Goal: Check status: Check status

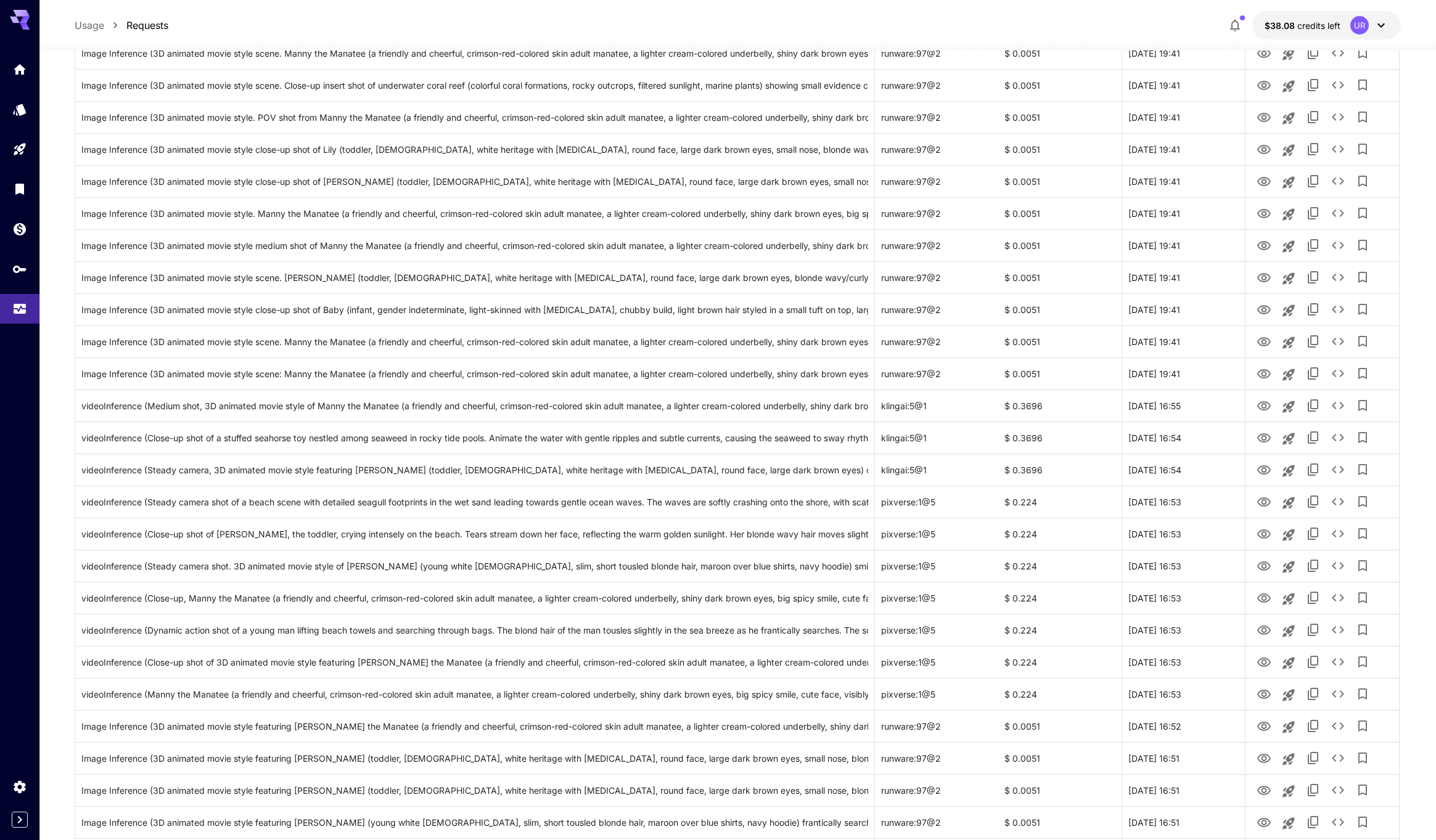
scroll to position [655, 0]
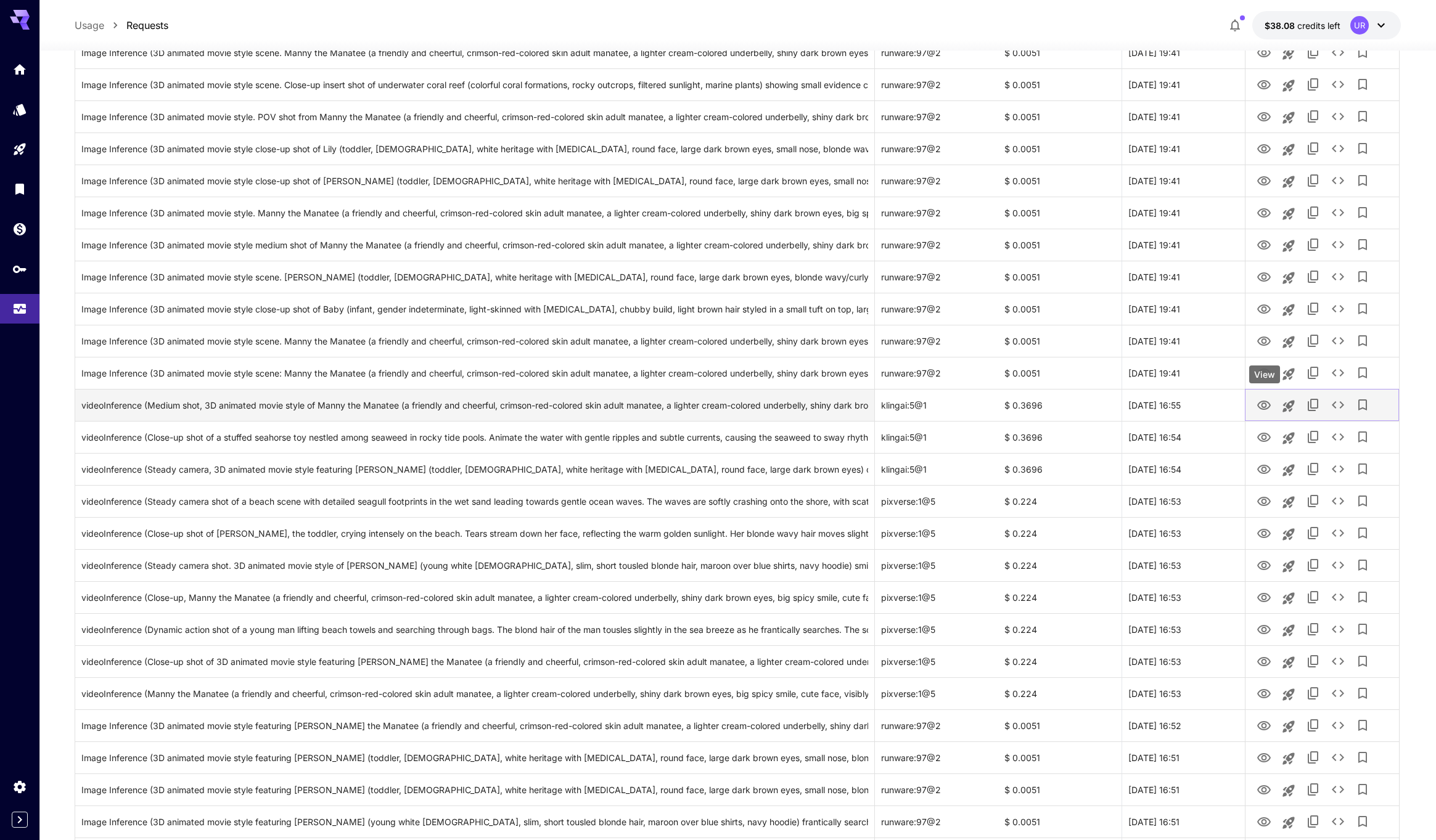
click at [1271, 402] on icon "View" at bounding box center [1263, 405] width 15 height 15
click at [1265, 436] on icon "View" at bounding box center [1263, 437] width 13 height 9
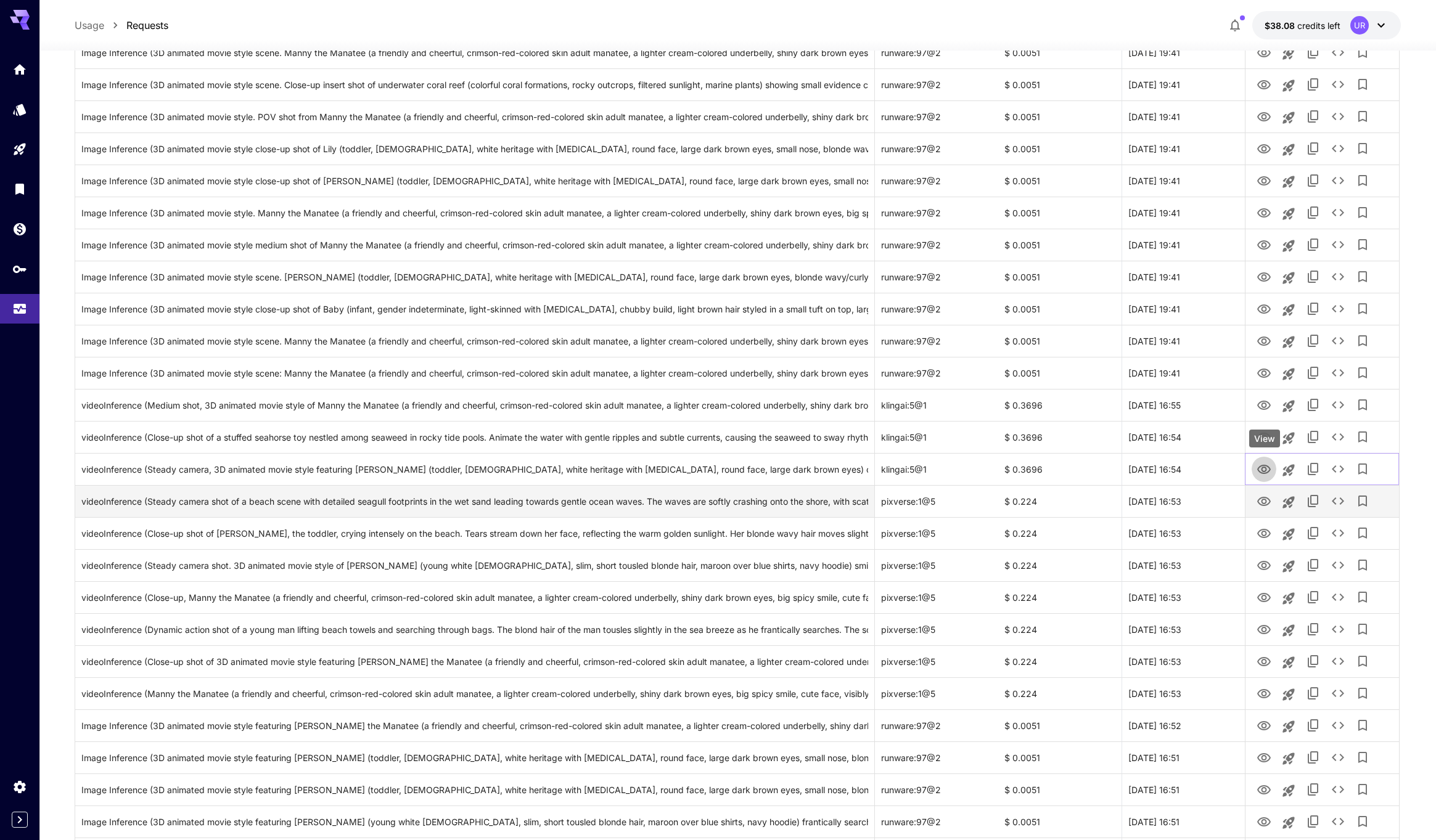
drag, startPoint x: 1260, startPoint y: 471, endPoint x: 1265, endPoint y: 498, distance: 27.5
click at [1261, 471] on icon "View" at bounding box center [1263, 469] width 15 height 15
click at [1264, 502] on icon "View" at bounding box center [1263, 502] width 15 height 15
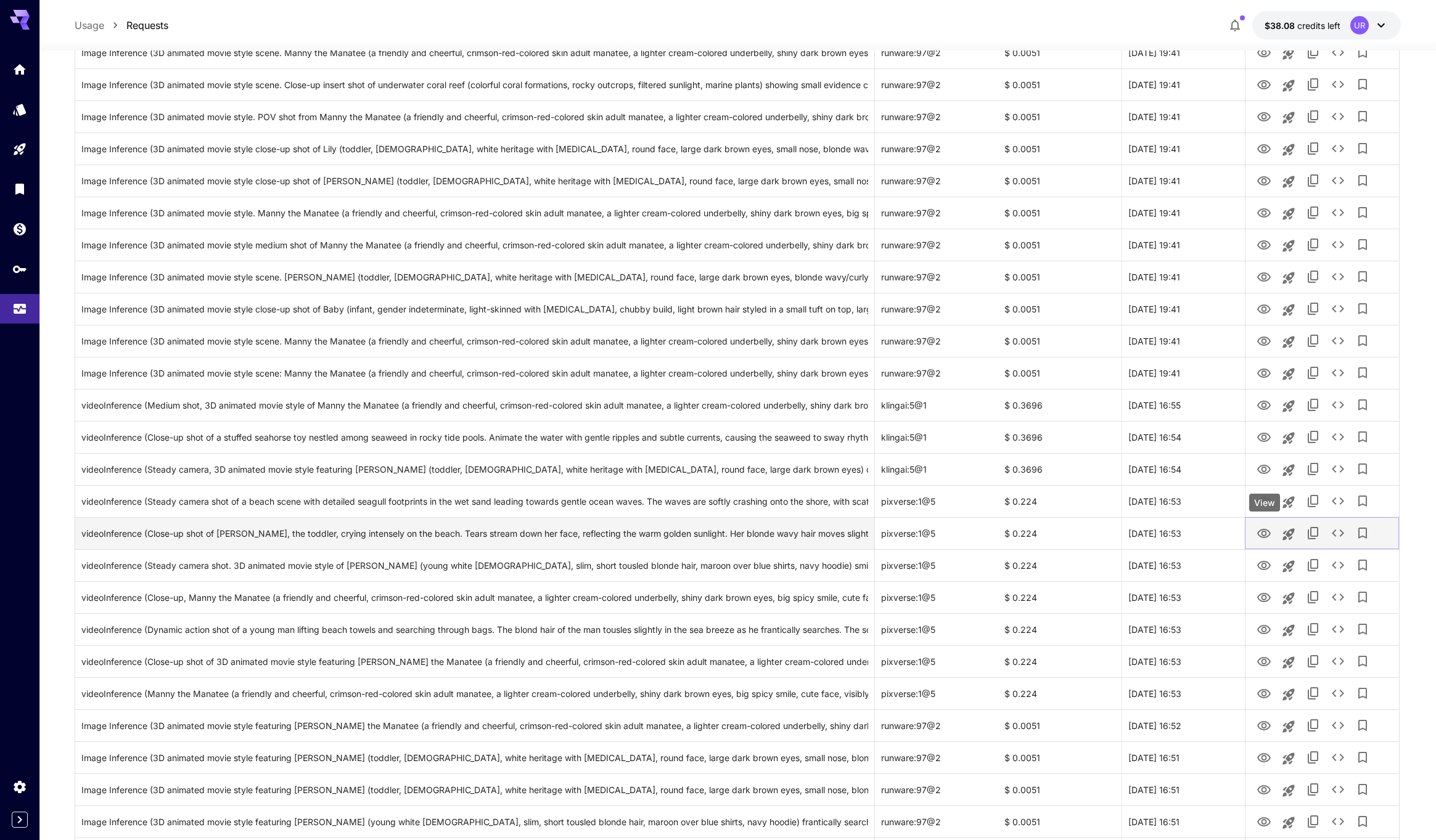
click at [1263, 534] on icon "View" at bounding box center [1263, 534] width 13 height 9
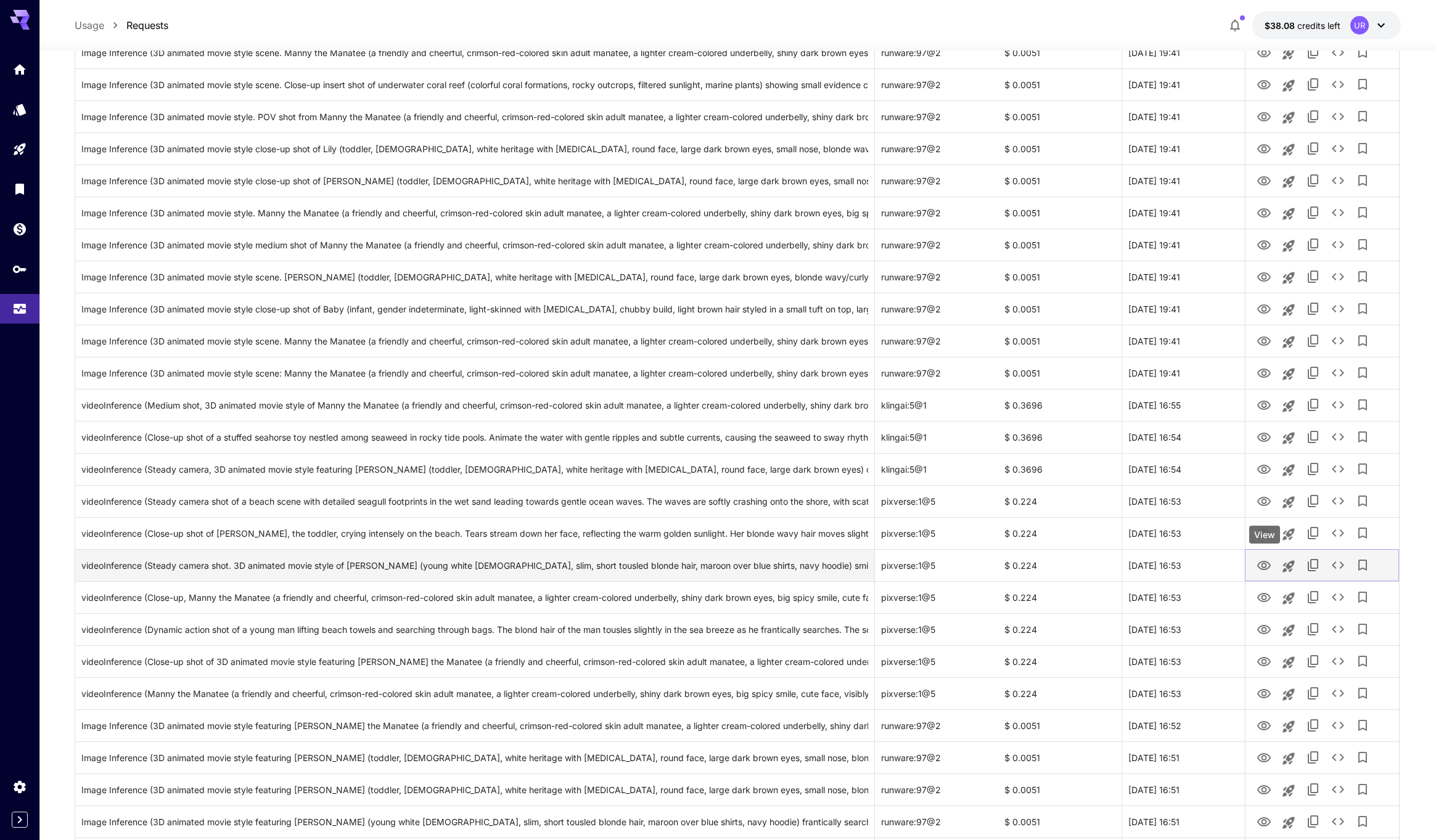
drag, startPoint x: 1264, startPoint y: 561, endPoint x: 1265, endPoint y: 569, distance: 8.1
click at [1264, 561] on icon "View" at bounding box center [1263, 565] width 13 height 9
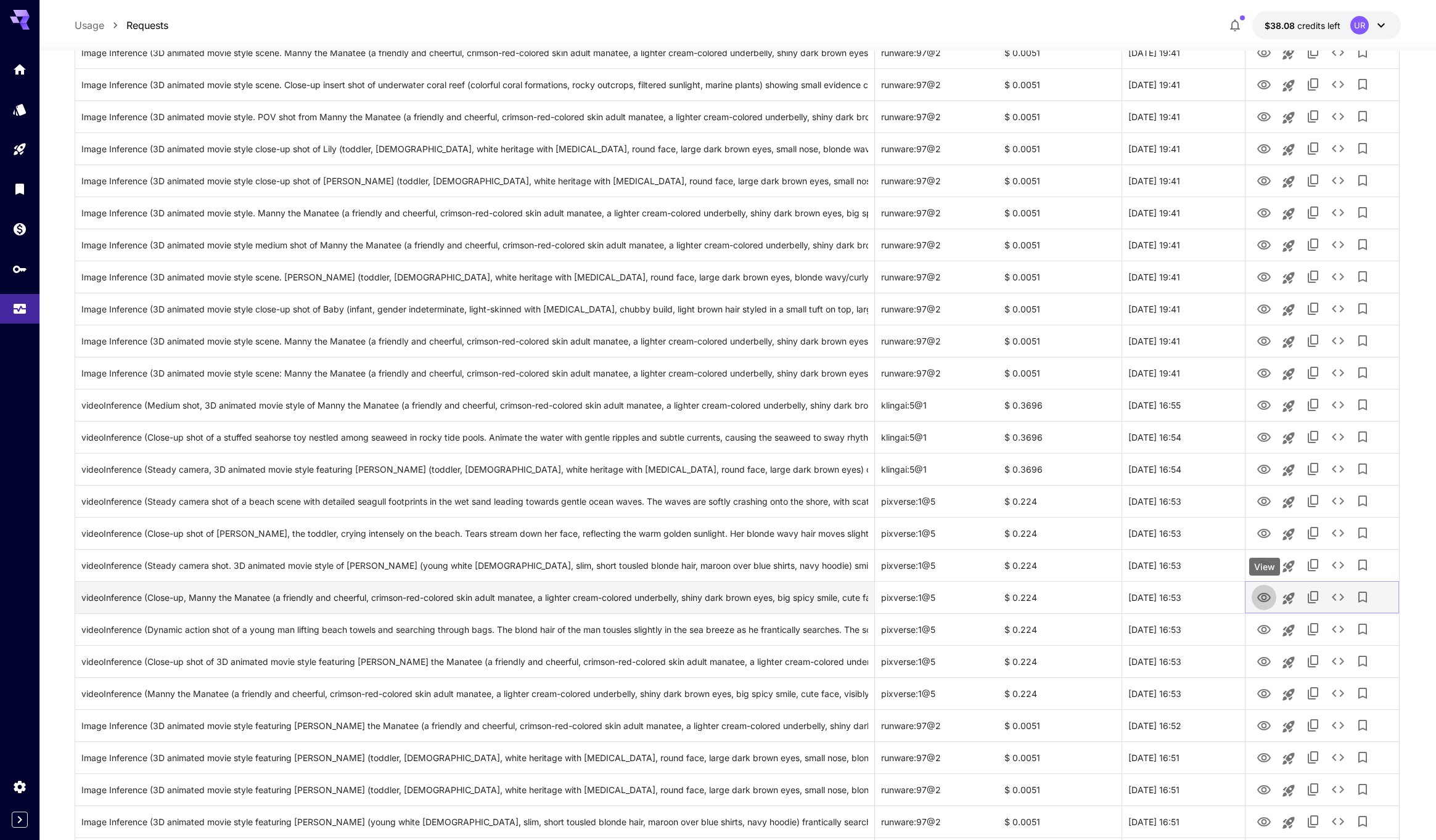
click at [1268, 599] on icon "View" at bounding box center [1263, 598] width 13 height 9
click at [1265, 634] on icon "View" at bounding box center [1263, 630] width 13 height 9
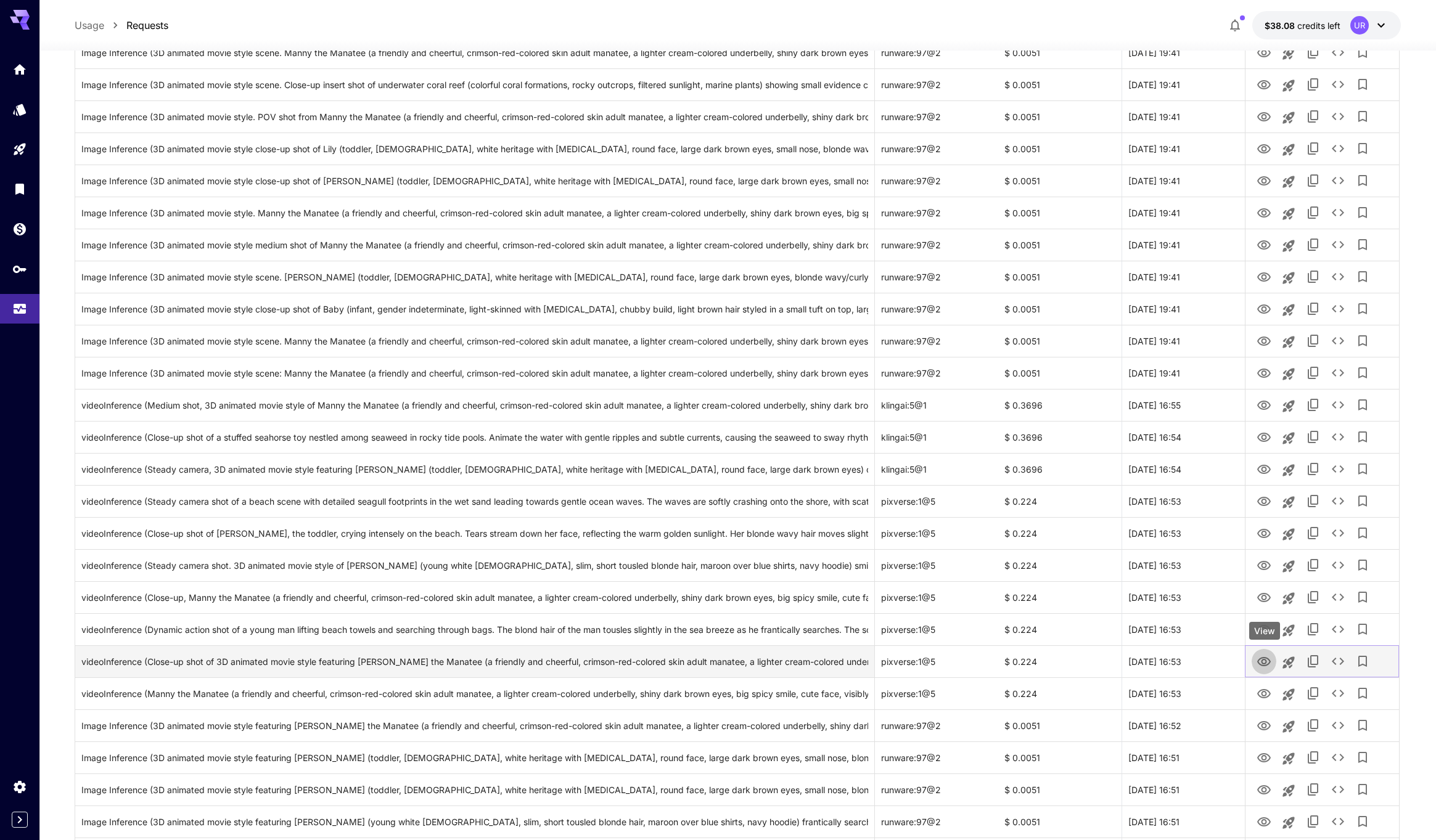
click at [1263, 659] on icon "View" at bounding box center [1263, 662] width 13 height 9
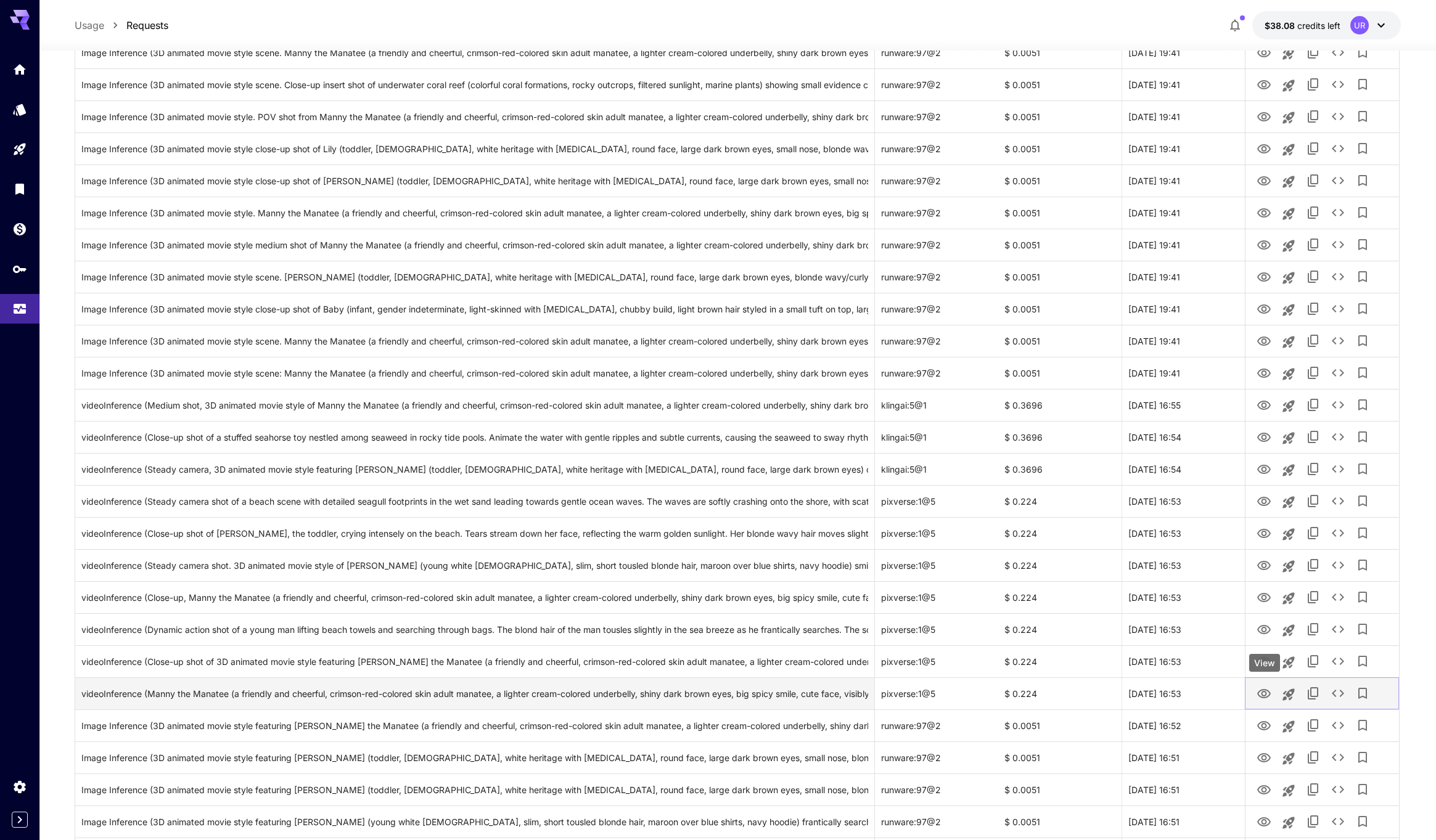
click at [1264, 693] on icon "View" at bounding box center [1263, 694] width 15 height 15
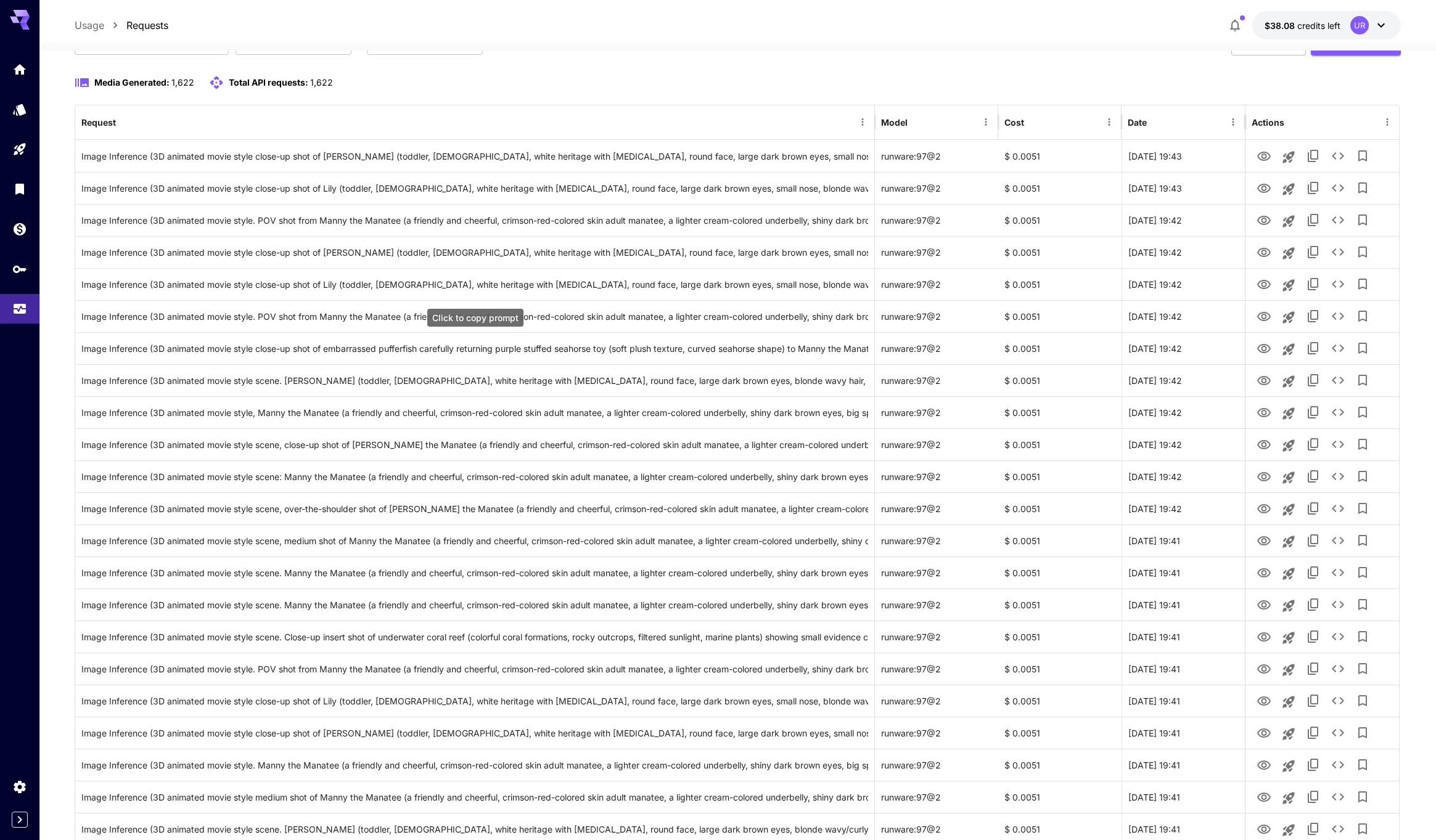
scroll to position [0, 0]
